Goal: Task Accomplishment & Management: Complete application form

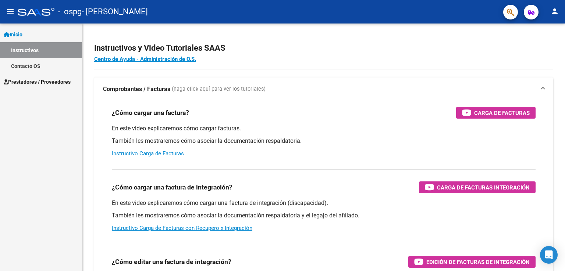
click at [26, 33] on link "Inicio" at bounding box center [41, 34] width 82 height 16
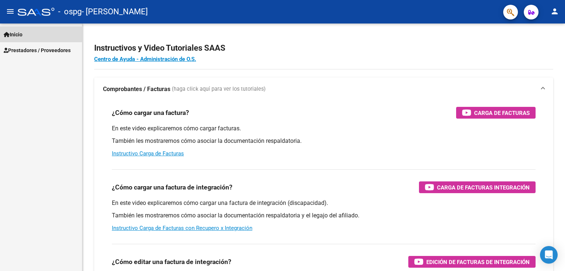
click at [26, 33] on link "Inicio" at bounding box center [41, 34] width 82 height 16
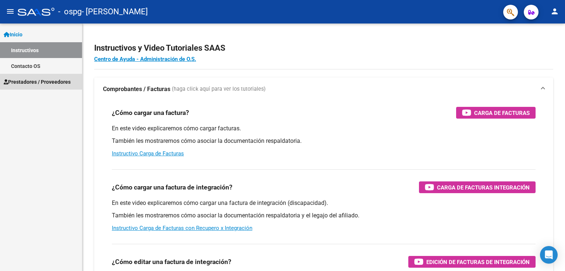
click at [44, 78] on span "Prestadores / Proveedores" at bounding box center [37, 82] width 67 height 8
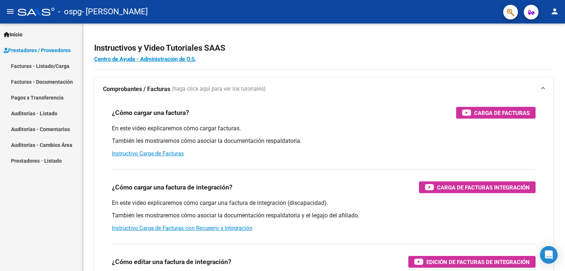
click at [35, 78] on link "Facturas - Documentación" at bounding box center [41, 82] width 82 height 16
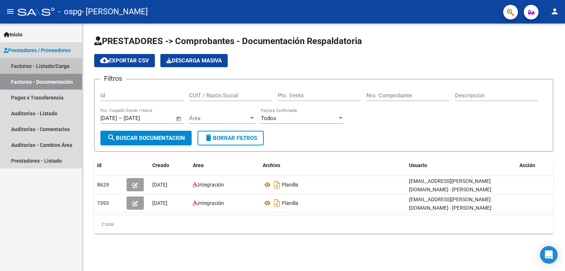
click at [36, 69] on link "Facturas - Listado/Carga" at bounding box center [41, 66] width 82 height 16
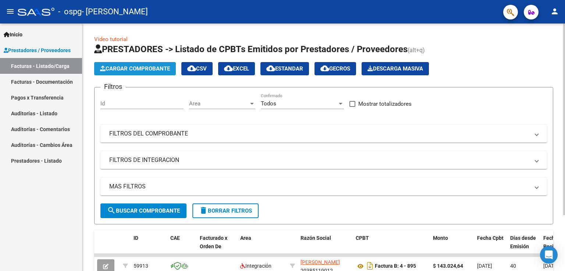
click at [124, 72] on button "Cargar Comprobante" at bounding box center [135, 68] width 82 height 13
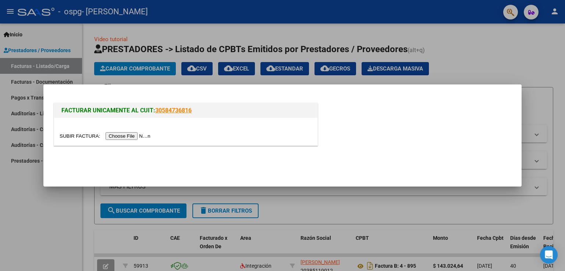
click at [135, 140] on input "file" at bounding box center [106, 136] width 93 height 8
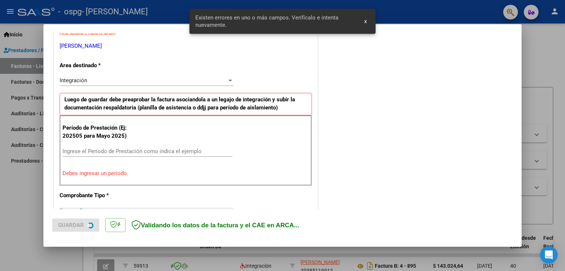
scroll to position [153, 0]
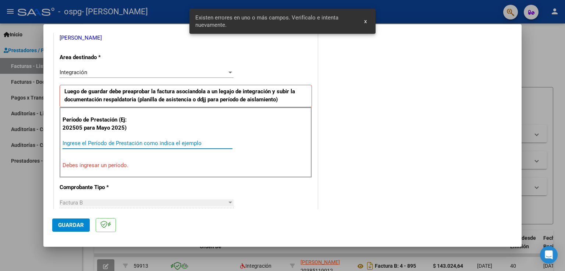
click at [98, 141] on input "Ingrese el Período de Prestación como indica el ejemplo" at bounding box center [148, 143] width 170 height 7
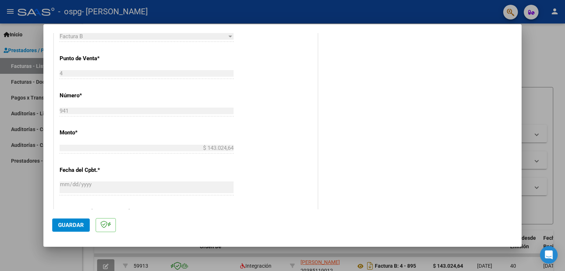
scroll to position [337, 0]
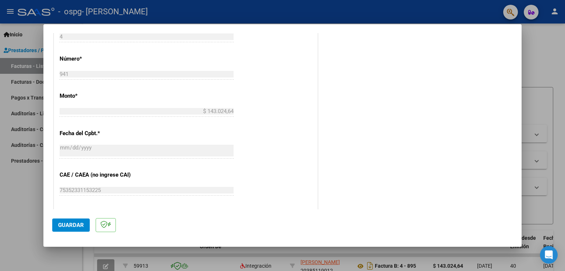
type input "202508"
click at [79, 222] on span "Guardar" at bounding box center [71, 225] width 26 height 7
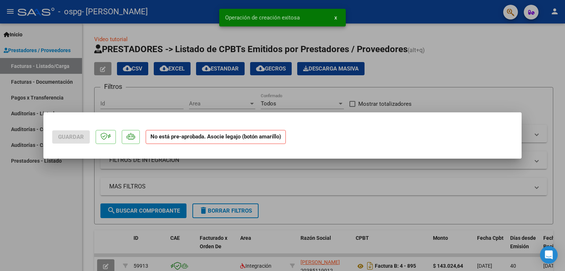
scroll to position [0, 0]
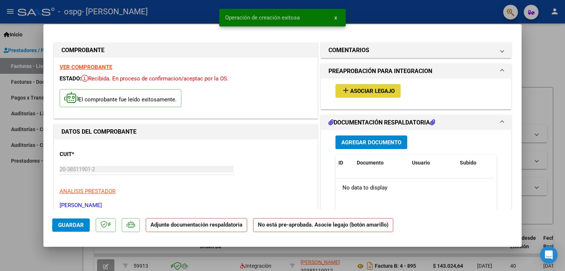
click at [365, 95] on button "add Asociar Legajo" at bounding box center [367, 91] width 65 height 14
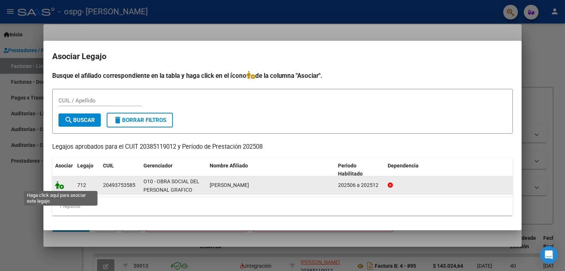
click at [59, 185] on icon at bounding box center [59, 185] width 9 height 8
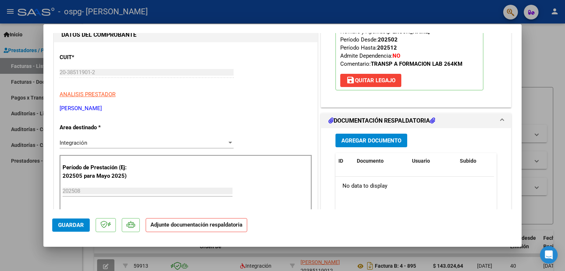
scroll to position [147, 0]
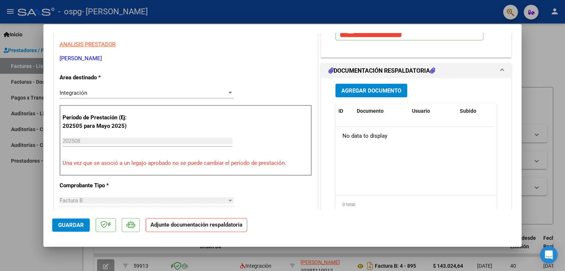
click at [357, 93] on span "Agregar Documento" at bounding box center [371, 91] width 60 height 7
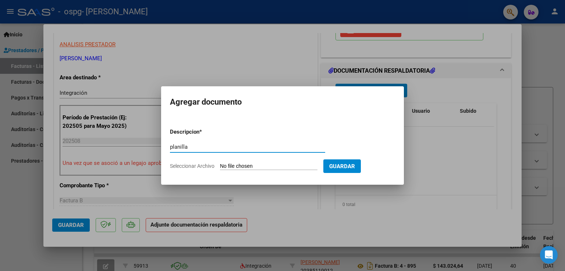
type input "planilla"
click at [186, 167] on span "Seleccionar Archivo" at bounding box center [192, 166] width 44 height 6
click at [220, 167] on input "Seleccionar Archivo" at bounding box center [268, 166] width 97 height 7
type input "C:\fakepath\CamScanner 10-9-25 18.39.pdf"
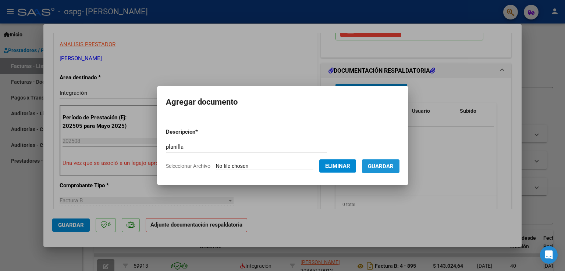
click at [382, 170] on span "Guardar" at bounding box center [381, 166] width 26 height 7
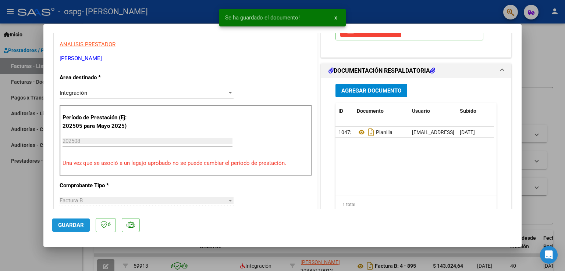
click at [57, 227] on button "Guardar" at bounding box center [71, 225] width 38 height 13
click at [25, 197] on div at bounding box center [282, 135] width 565 height 271
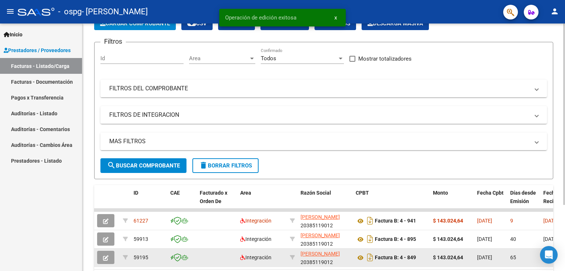
scroll to position [90, 0]
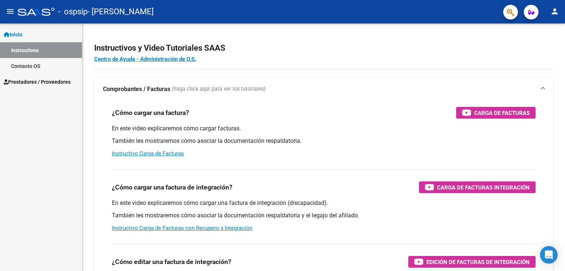
click at [43, 79] on span "Prestadores / Proveedores" at bounding box center [37, 82] width 67 height 8
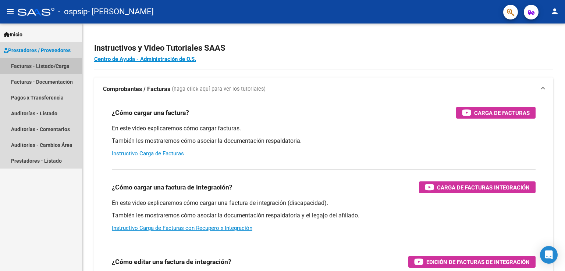
click at [31, 68] on link "Facturas - Listado/Carga" at bounding box center [41, 66] width 82 height 16
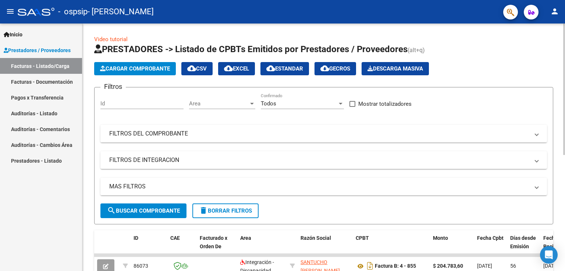
click at [125, 68] on span "Cargar Comprobante" at bounding box center [135, 68] width 70 height 7
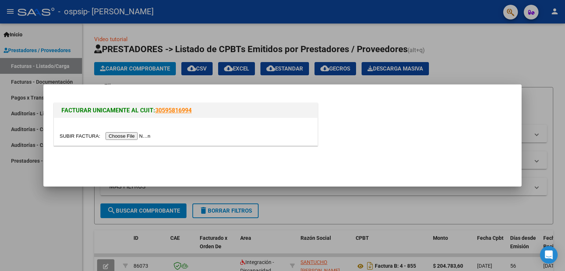
click at [131, 139] on input "file" at bounding box center [106, 136] width 93 height 8
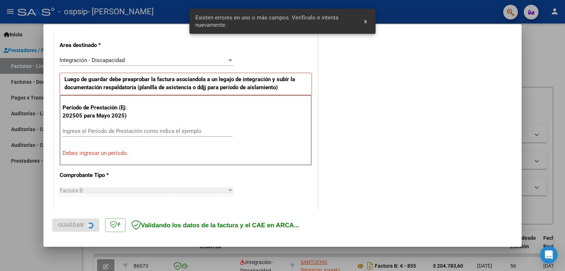
scroll to position [167, 0]
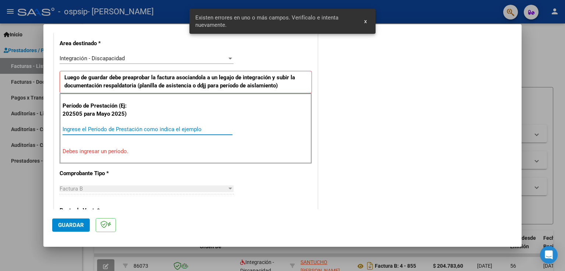
click at [117, 132] on input "Ingrese el Período de Prestación como indica el ejemplo" at bounding box center [148, 129] width 170 height 7
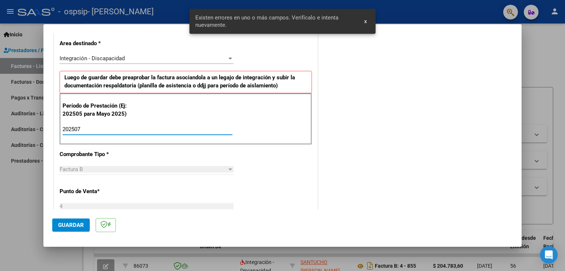
type input "202507"
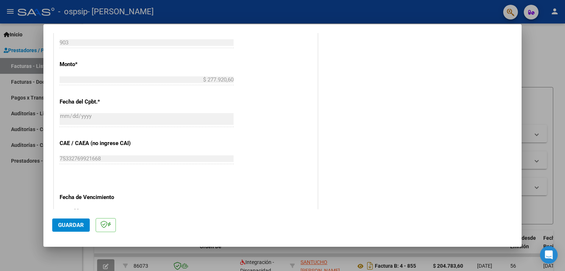
scroll to position [425, 0]
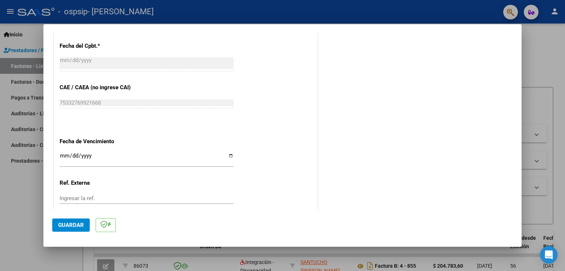
click at [62, 227] on span "Guardar" at bounding box center [71, 225] width 26 height 7
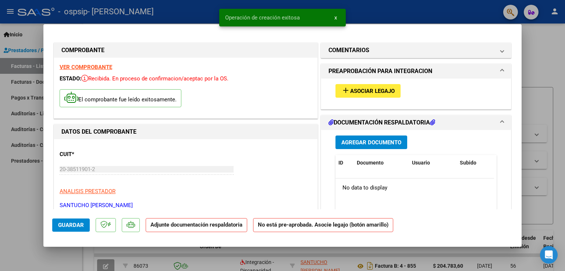
click at [385, 96] on button "add Asociar Legajo" at bounding box center [367, 91] width 65 height 14
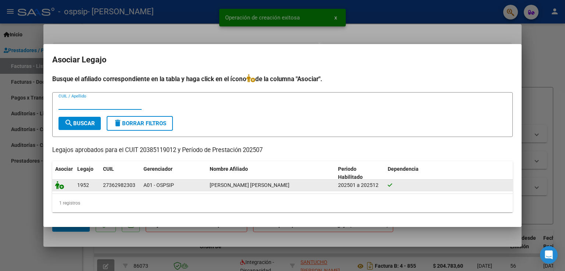
click at [60, 187] on icon at bounding box center [59, 185] width 9 height 8
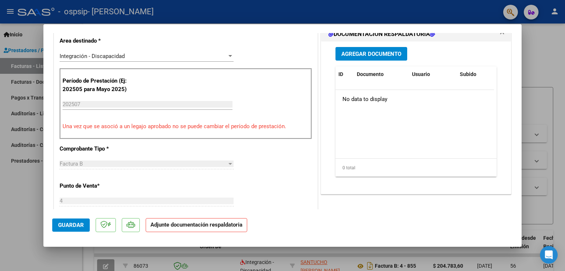
scroll to position [110, 0]
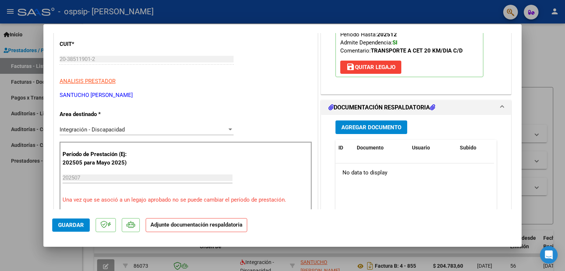
click at [374, 128] on span "Agregar Documento" at bounding box center [371, 127] width 60 height 7
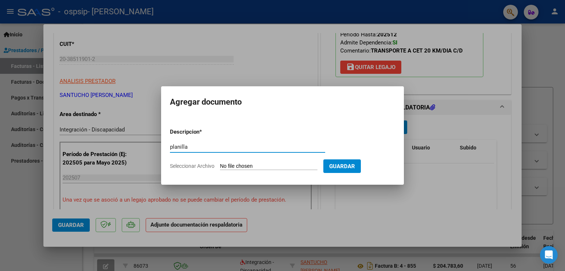
type input "planilla"
click at [192, 168] on span "Seleccionar Archivo" at bounding box center [192, 166] width 44 height 6
click at [220, 168] on input "Seleccionar Archivo" at bounding box center [268, 166] width 97 height 7
type input "C:\fakepath\CamScanner [DATE] 18.41.pdf"
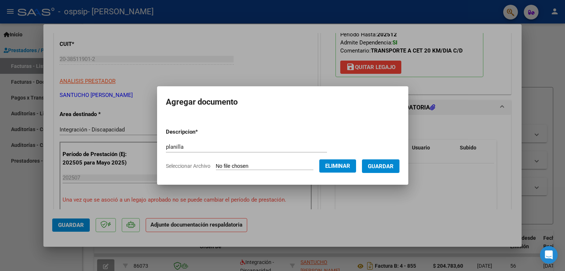
click at [399, 166] on button "Guardar" at bounding box center [381, 167] width 38 height 14
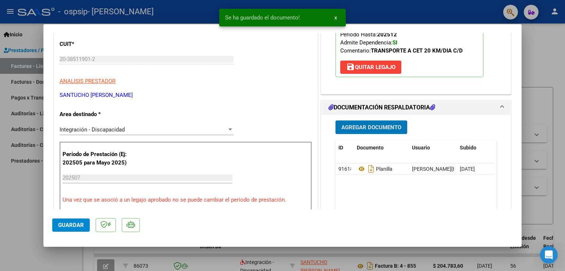
click at [72, 224] on span "Guardar" at bounding box center [71, 225] width 26 height 7
click at [8, 224] on div at bounding box center [282, 135] width 565 height 271
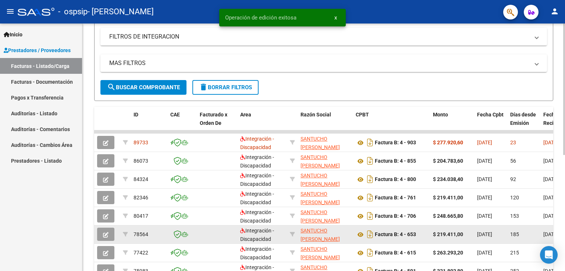
scroll to position [147, 0]
